Goal: Task Accomplishment & Management: Manage account settings

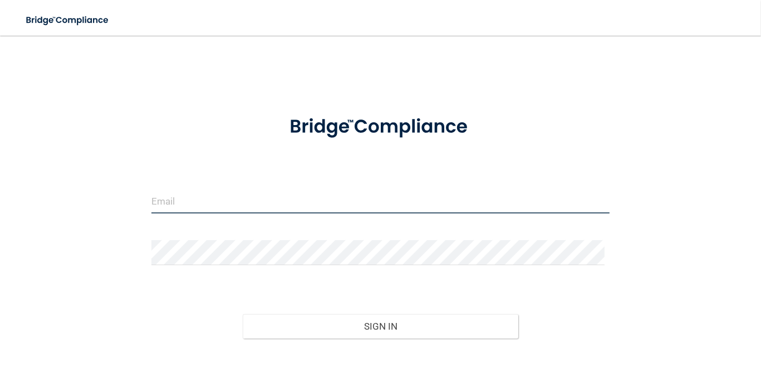
click at [407, 199] on input "email" at bounding box center [380, 201] width 458 height 25
type input "[PERSON_NAME][EMAIL_ADDRESS][PERSON_NAME][DOMAIN_NAME]"
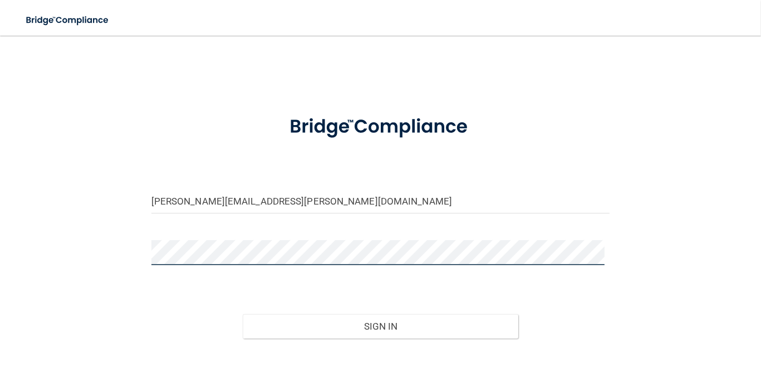
scroll to position [65, 0]
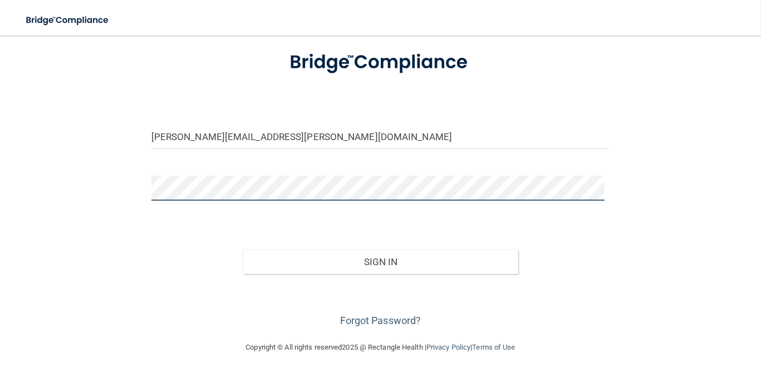
click at [243, 250] on button "Sign In" at bounding box center [380, 262] width 275 height 24
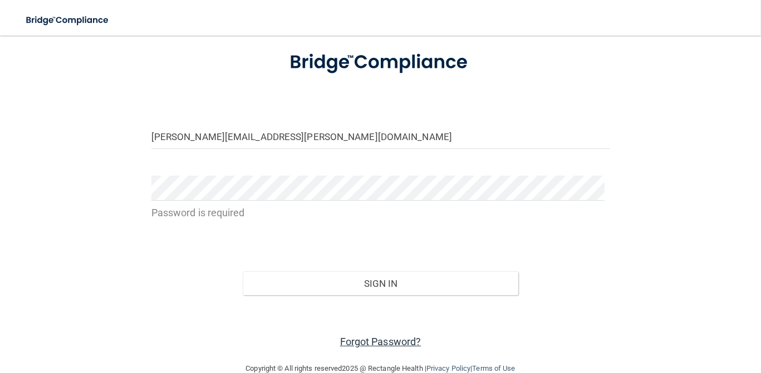
click at [395, 341] on link "Forgot Password?" at bounding box center [380, 342] width 81 height 12
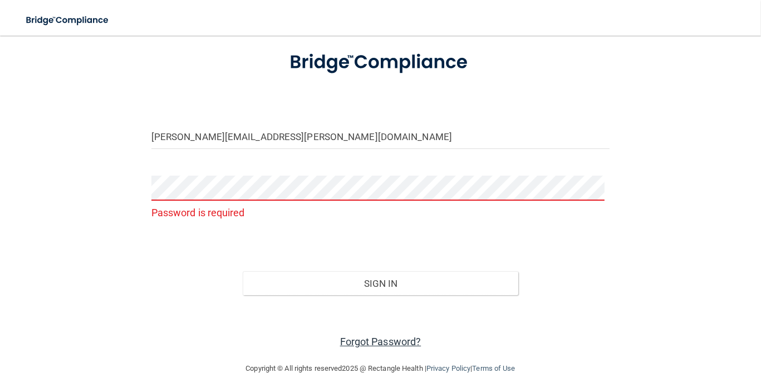
scroll to position [78, 0]
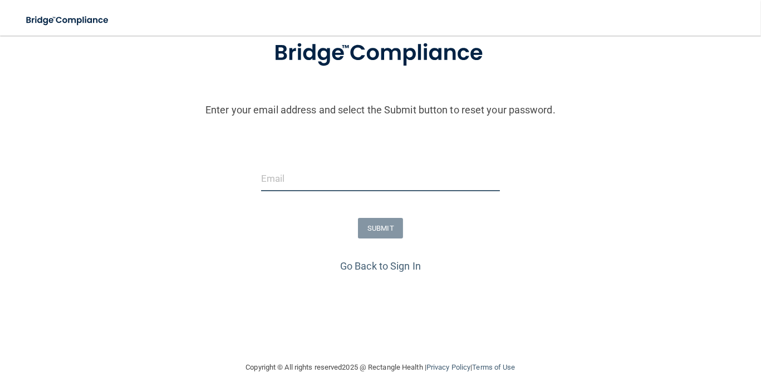
click at [322, 181] on input "email" at bounding box center [380, 178] width 239 height 25
type input "[PERSON_NAME][EMAIL_ADDRESS][PERSON_NAME][DOMAIN_NAME]"
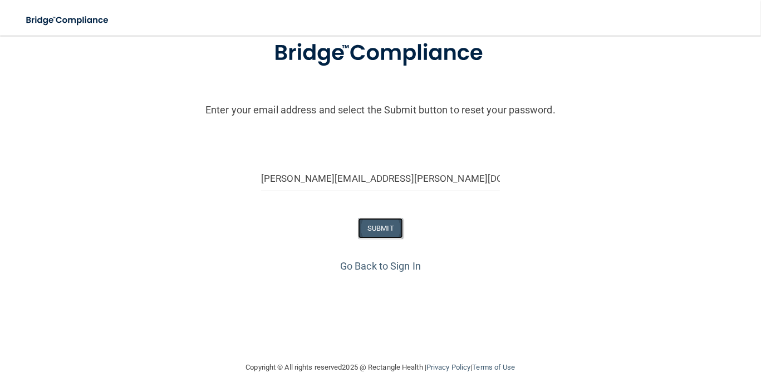
click at [364, 231] on button "SUBMIT" at bounding box center [380, 228] width 45 height 21
